Goal: Task Accomplishment & Management: Use online tool/utility

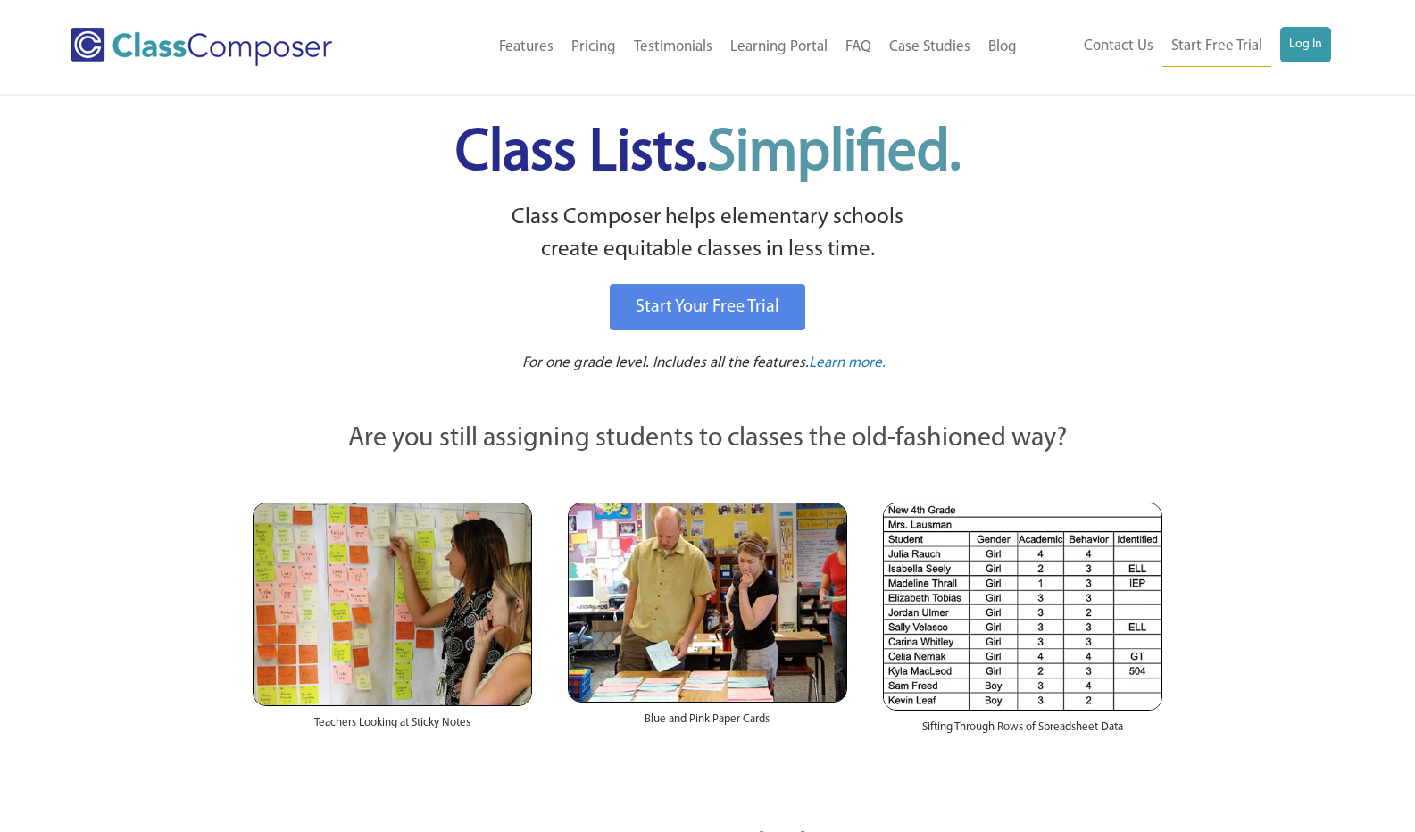
click at [1306, 44] on link "Log In" at bounding box center [1305, 45] width 51 height 36
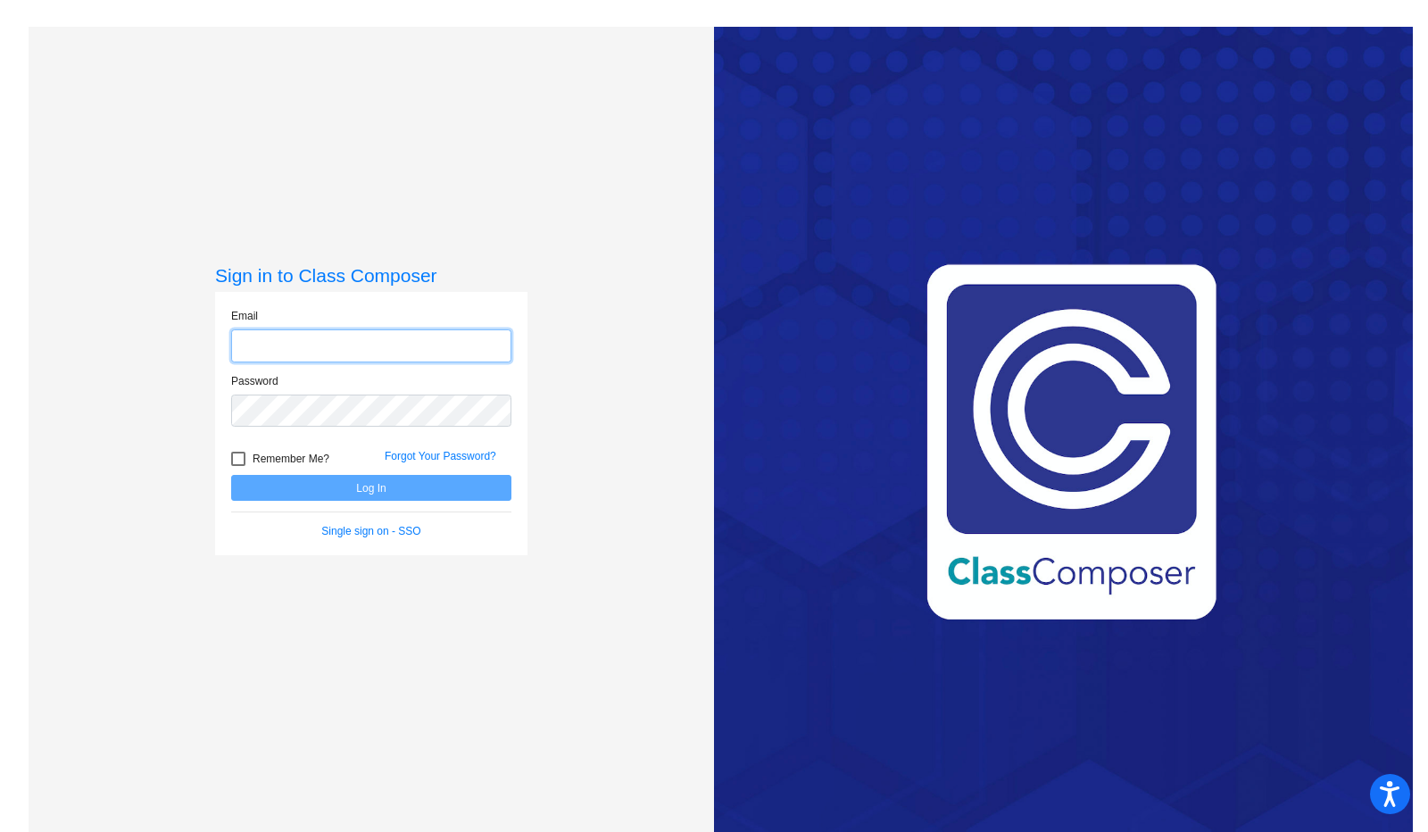
type input "bairda@frontieracademy.net"
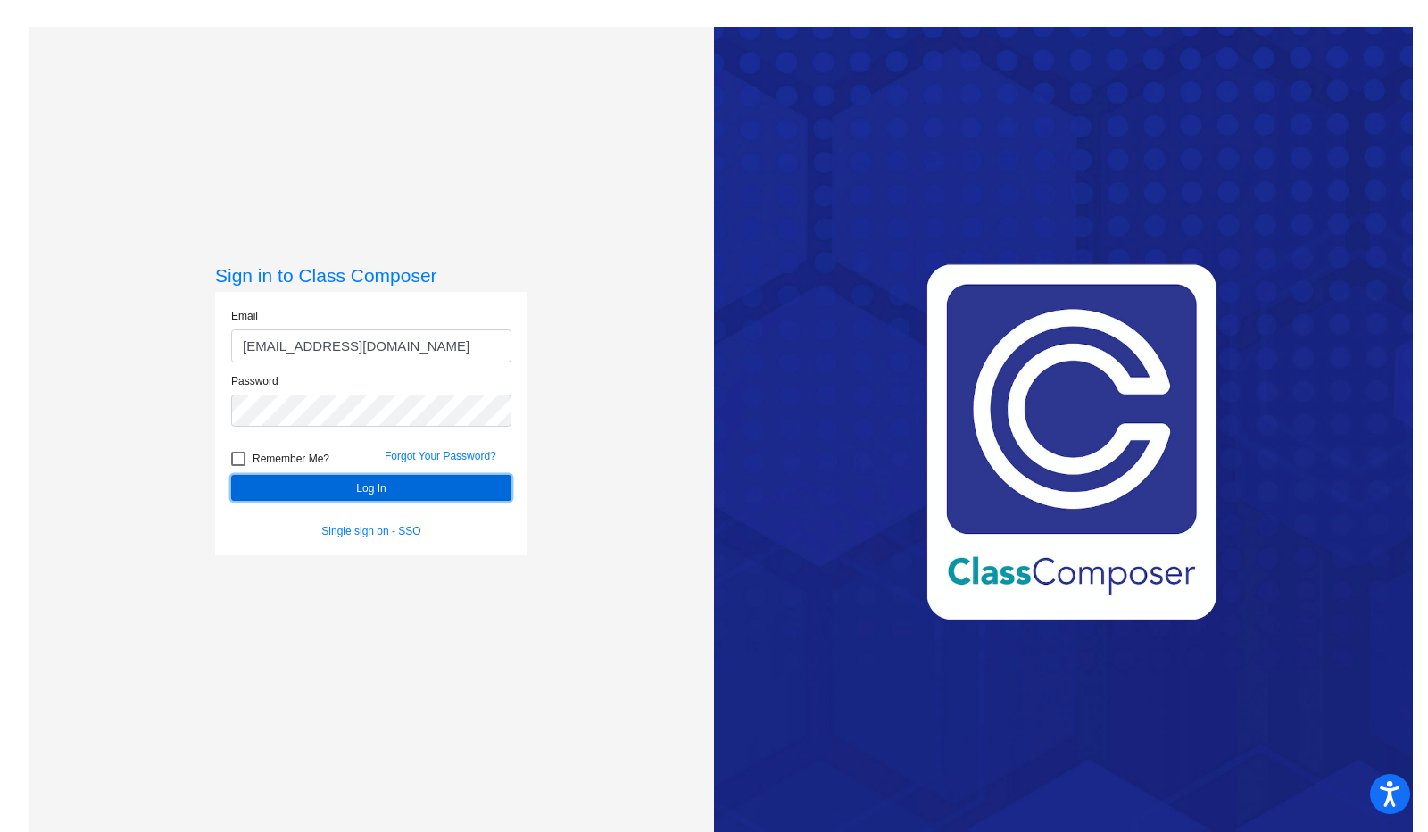
click at [363, 483] on button "Log In" at bounding box center [371, 488] width 280 height 26
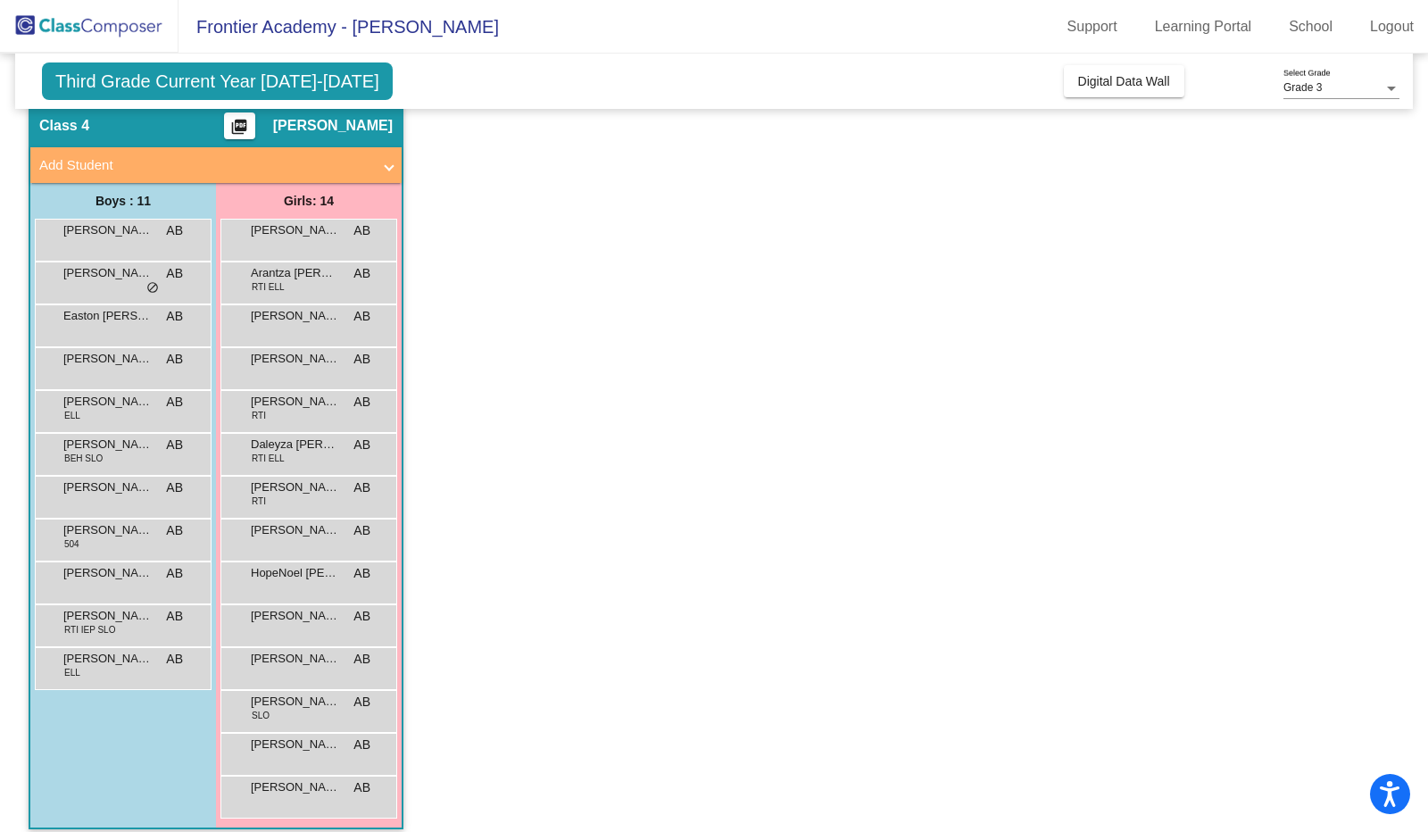
scroll to position [82, 0]
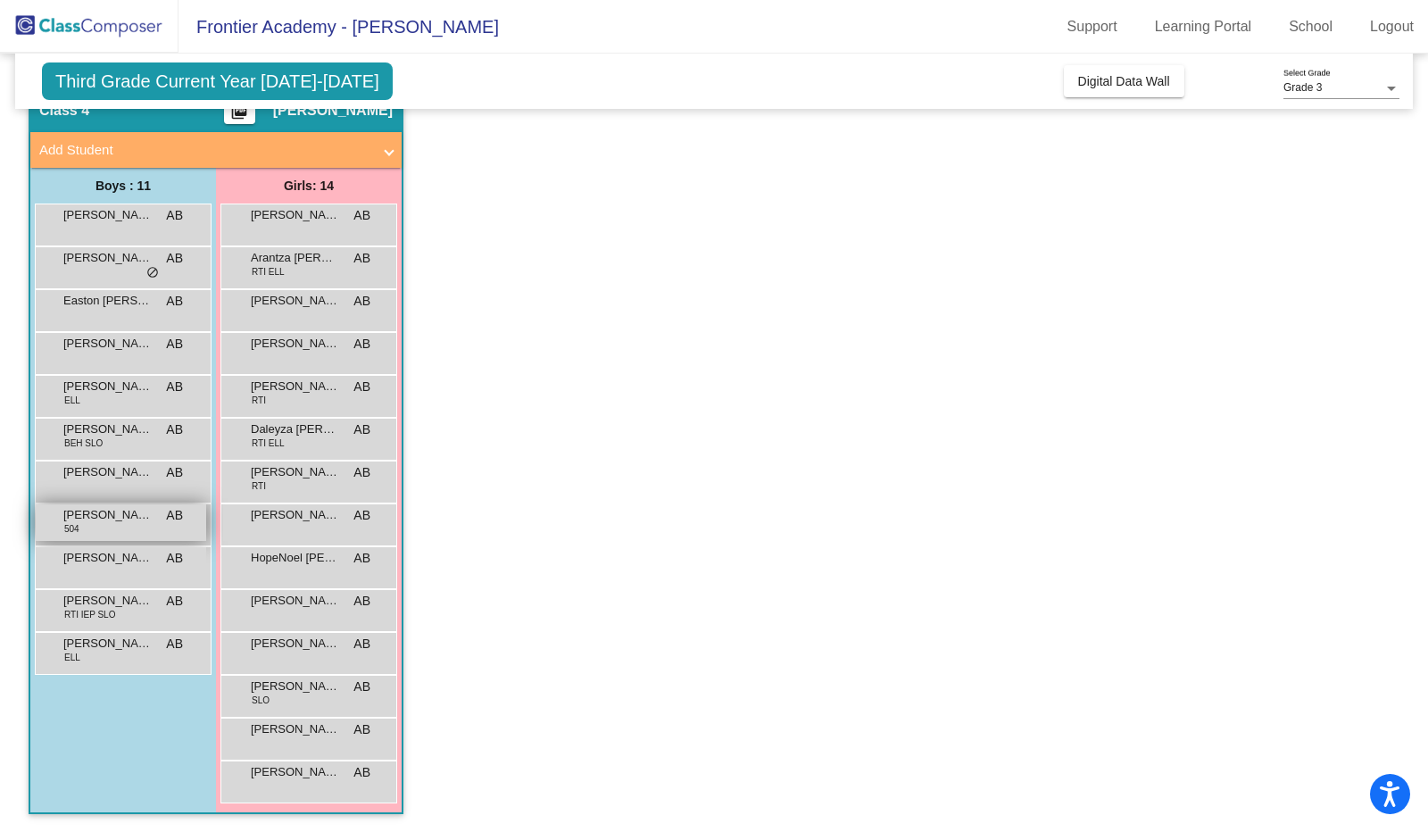
click at [91, 515] on span "Matteo Delgado Covarrubias" at bounding box center [107, 515] width 89 height 18
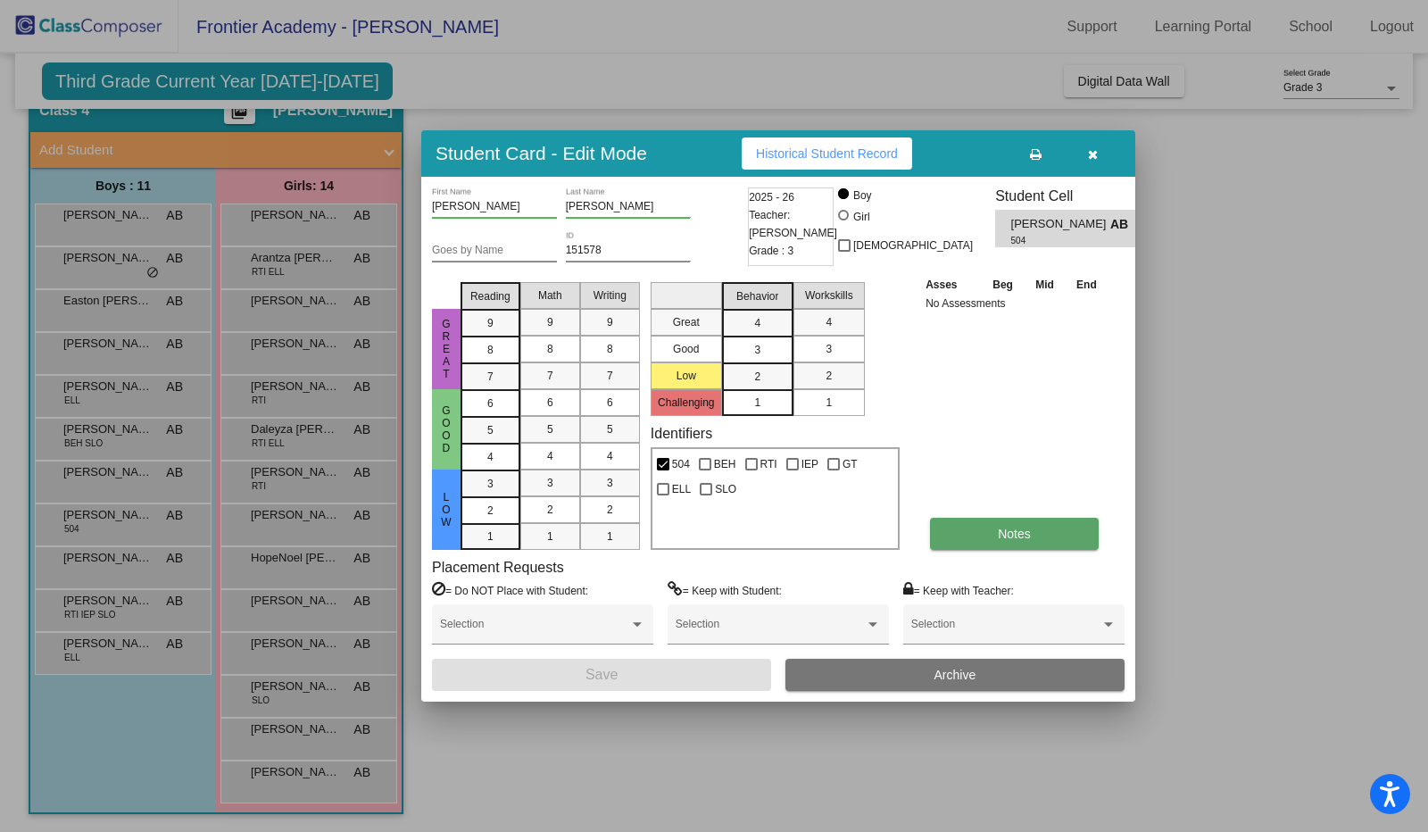
click at [1025, 531] on span "Notes" at bounding box center [1014, 534] width 33 height 14
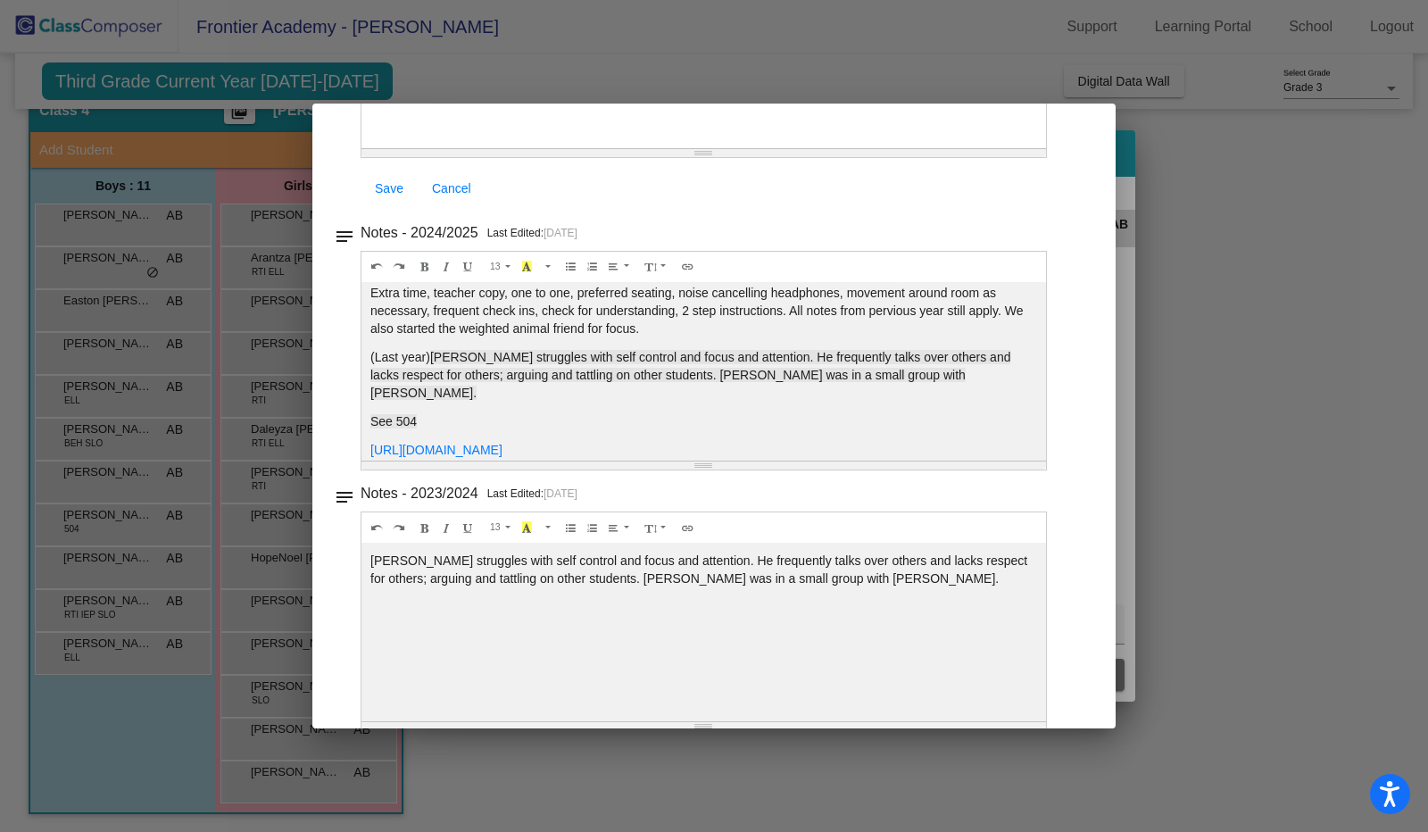
scroll to position [349, 0]
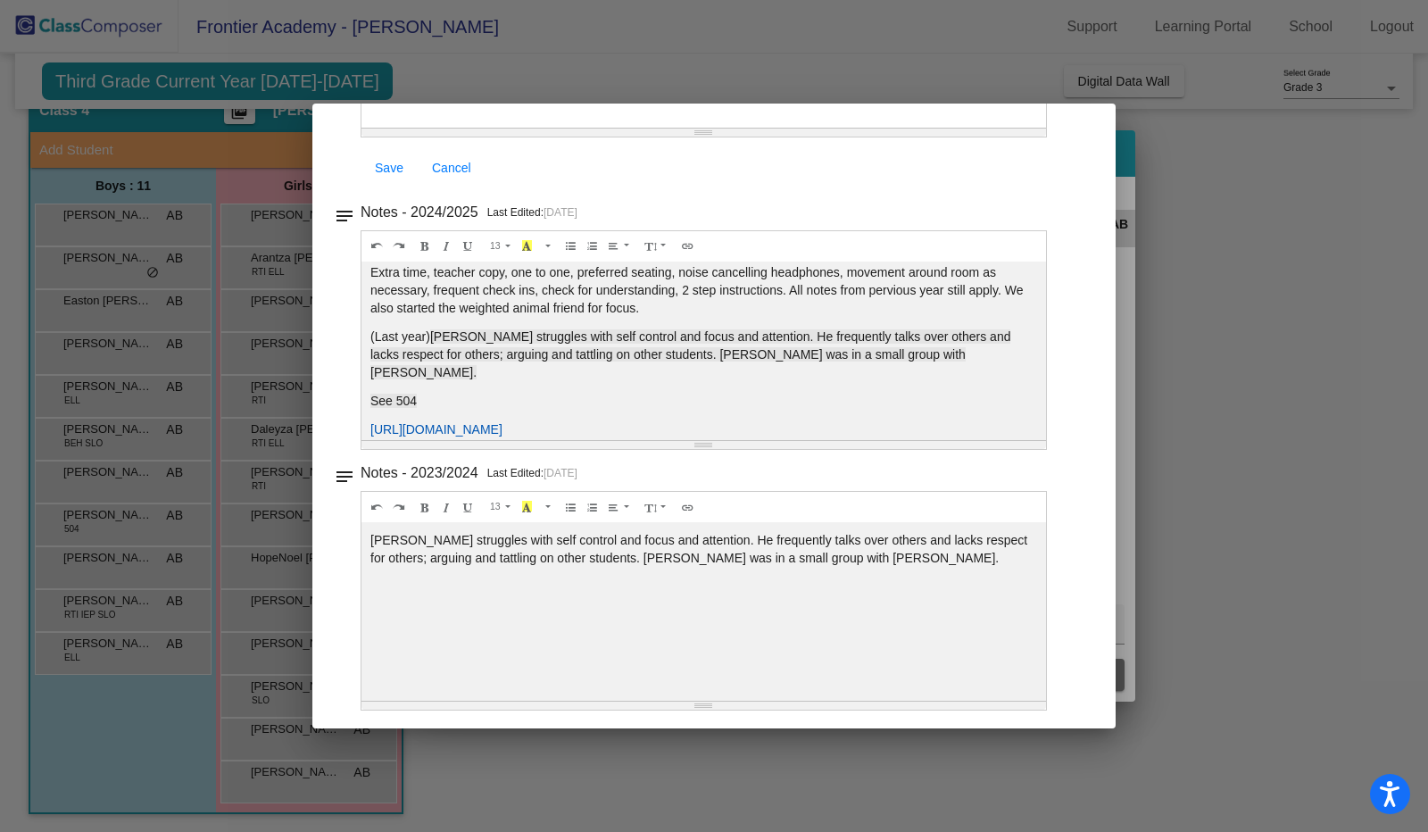
click at [503, 422] on link "https://docs.google.com/document/d/1K_LBUzG6HFryCFb9qH7_srXgd70ziRyzuaLwyOukMxU…" at bounding box center [436, 429] width 132 height 14
